Goal: Transaction & Acquisition: Purchase product/service

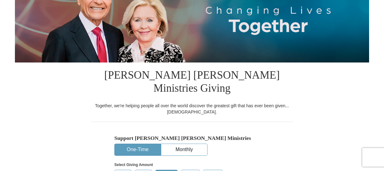
scroll to position [186, 0]
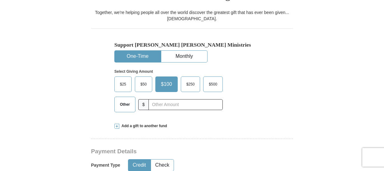
click at [131, 51] on button "One-Time" at bounding box center [138, 56] width 46 height 11
click at [146, 80] on span "$50" at bounding box center [143, 84] width 12 height 9
click at [0, 0] on input "$50" at bounding box center [0, 0] width 0 height 0
click at [146, 80] on span "$50" at bounding box center [144, 84] width 15 height 9
click at [0, 0] on input "$50" at bounding box center [0, 0] width 0 height 0
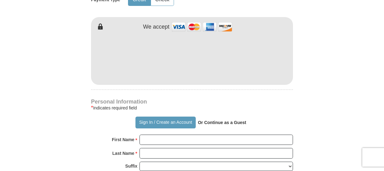
scroll to position [373, 0]
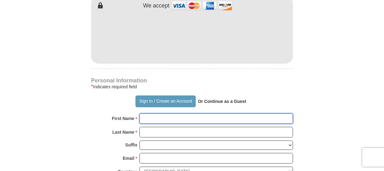
click at [155, 113] on input "First Name *" at bounding box center [217, 118] width 154 height 11
type input "[PERSON_NAME]"
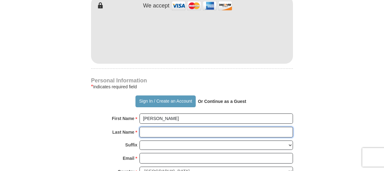
click at [147, 127] on input "Last Name *" at bounding box center [217, 132] width 154 height 11
type input "[PERSON_NAME]"
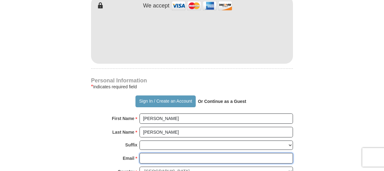
click at [152, 153] on input "Email *" at bounding box center [217, 158] width 154 height 11
type input "[EMAIL_ADDRESS][DOMAIN_NAME]"
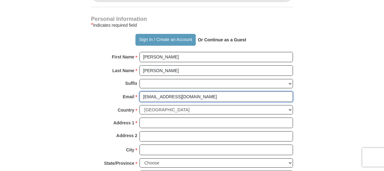
scroll to position [435, 0]
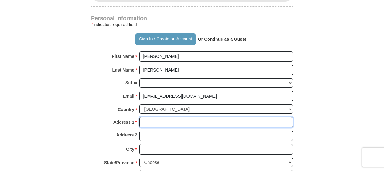
click at [151, 117] on input "Address 1 *" at bounding box center [217, 122] width 154 height 11
type input "[STREET_ADDRESS]"
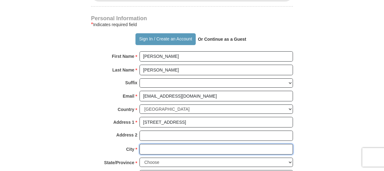
click at [151, 144] on input "City *" at bounding box center [217, 149] width 154 height 11
type input "dallas"
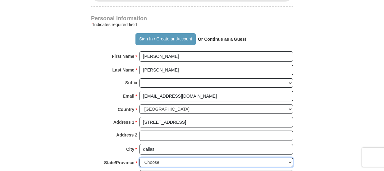
click at [151, 158] on select "Choose [US_STATE] [US_STATE] [US_STATE] [US_STATE] [US_STATE] Armed Forces Amer…" at bounding box center [217, 163] width 154 height 10
select select "GA"
click at [140, 158] on select "Choose [US_STATE] [US_STATE] [US_STATE] [US_STATE] [US_STATE] Armed Forces Amer…" at bounding box center [217, 163] width 154 height 10
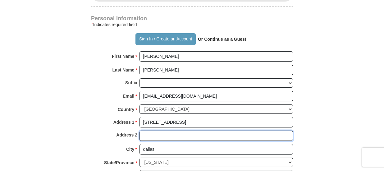
click at [149, 131] on input "Address 2" at bounding box center [217, 136] width 154 height 11
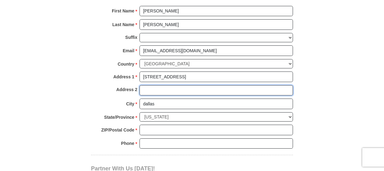
scroll to position [497, 0]
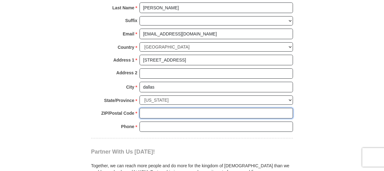
click at [149, 108] on input "ZIP/Postal Code *" at bounding box center [217, 113] width 154 height 11
type input "30132"
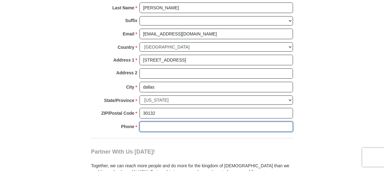
click at [147, 122] on input "Phone * *" at bounding box center [217, 127] width 154 height 11
type input "7708560396"
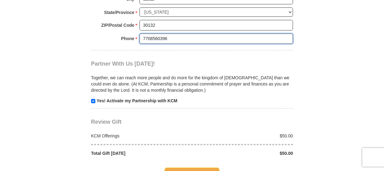
scroll to position [591, 0]
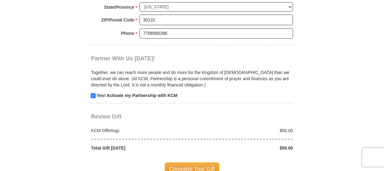
click at [94, 94] on input "checkbox" at bounding box center [93, 96] width 4 height 4
checkbox input "true"
click at [204, 162] on span "Complete Your Gift" at bounding box center [192, 168] width 55 height 13
